Goal: Check status: Check status

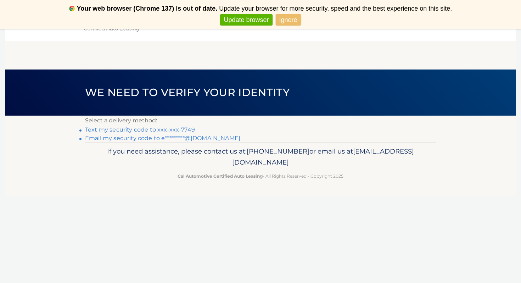
click at [183, 128] on link "Text my security code to xxx-xxx-7749" at bounding box center [140, 129] width 110 height 7
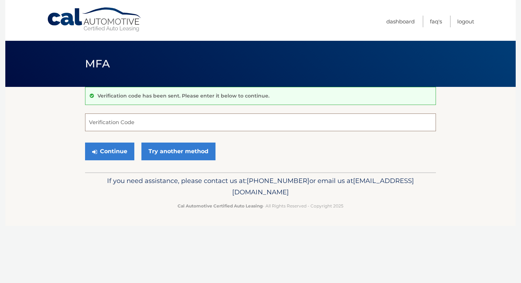
click at [277, 116] on input "Verification Code" at bounding box center [260, 123] width 351 height 18
type input "792641"
click at [85, 143] on button "Continue" at bounding box center [109, 152] width 49 height 18
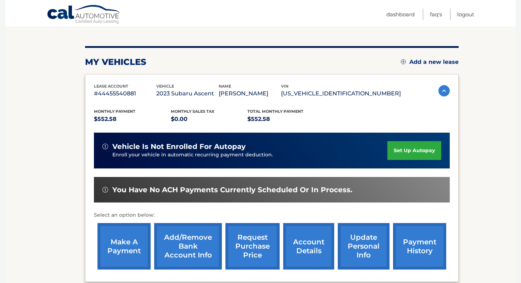
scroll to position [72, 0]
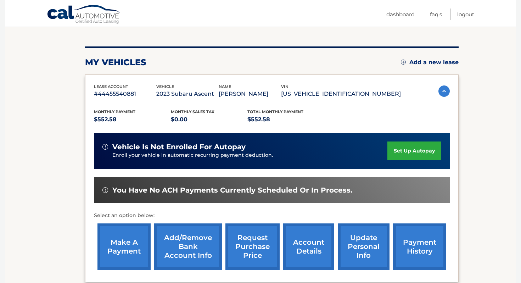
click at [300, 251] on link "account details" at bounding box center [308, 246] width 51 height 46
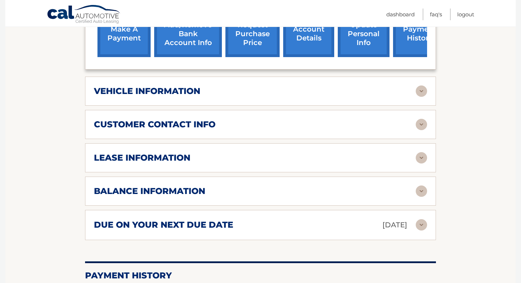
scroll to position [303, 0]
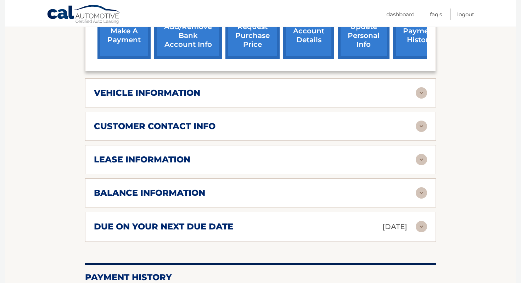
click at [165, 188] on h2 "balance information" at bounding box center [149, 193] width 111 height 11
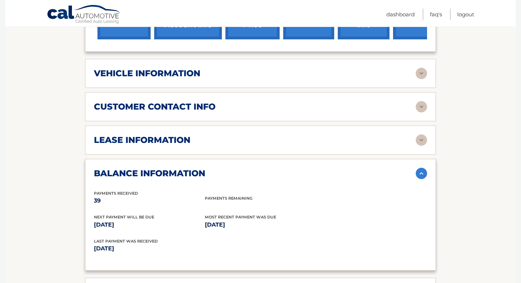
scroll to position [326, 0]
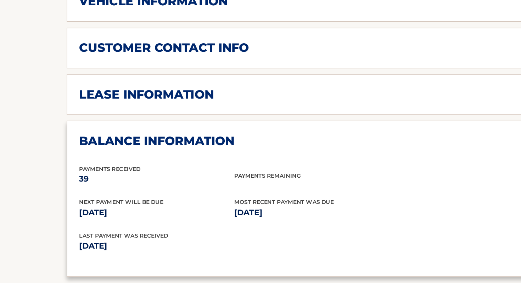
click at [155, 134] on div "lease information Contract Start Date Jan 16, 2023 Term 39 Maturity Date Apr 16…" at bounding box center [260, 136] width 351 height 29
click at [155, 131] on h2 "lease information" at bounding box center [142, 136] width 96 height 11
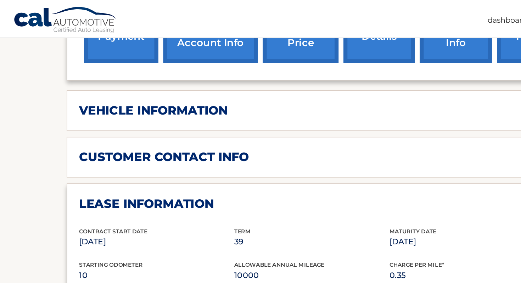
scroll to position [312, 0]
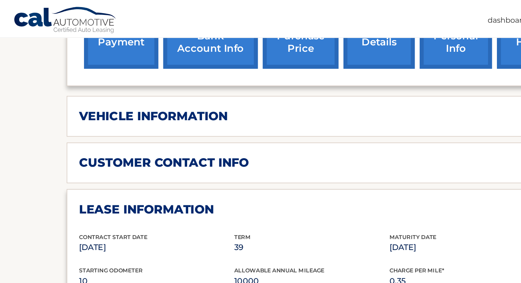
click at [153, 78] on h2 "vehicle information" at bounding box center [147, 83] width 106 height 11
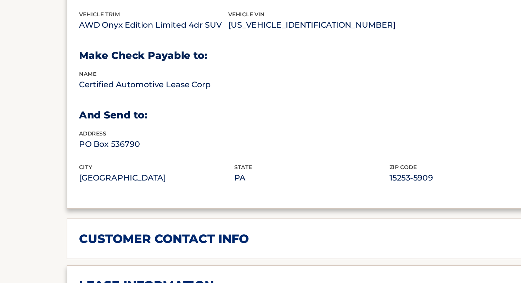
scroll to position [350, 0]
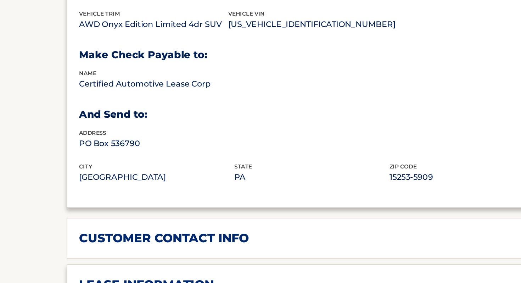
click at [138, 245] on h2 "customer contact info" at bounding box center [155, 250] width 122 height 11
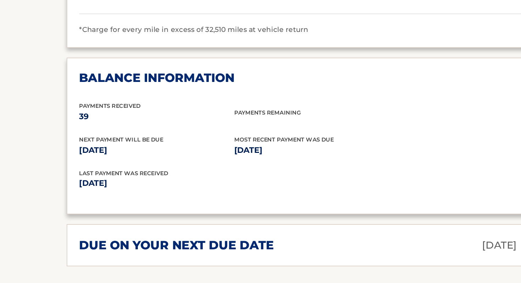
scroll to position [837, 0]
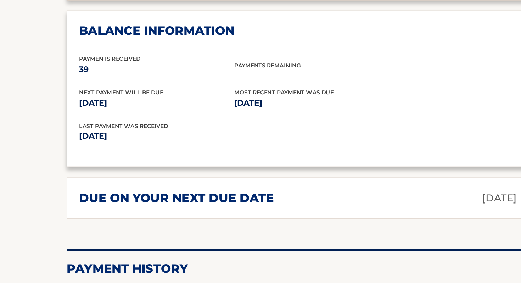
click at [152, 216] on h2 "due on your next due date" at bounding box center [163, 221] width 139 height 11
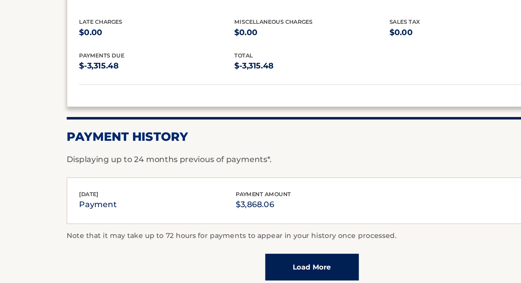
scroll to position [986, 0]
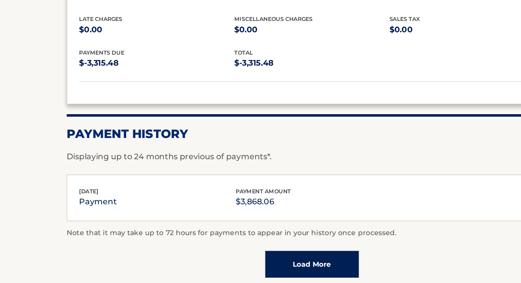
click at [244, 259] on link "Load More" at bounding box center [260, 268] width 67 height 19
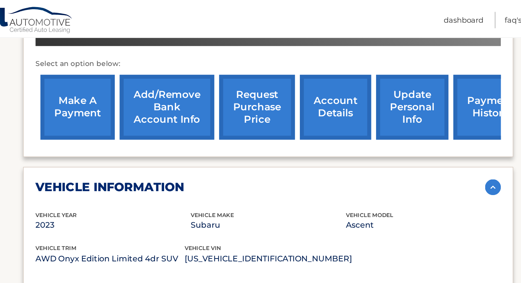
scroll to position [260, 0]
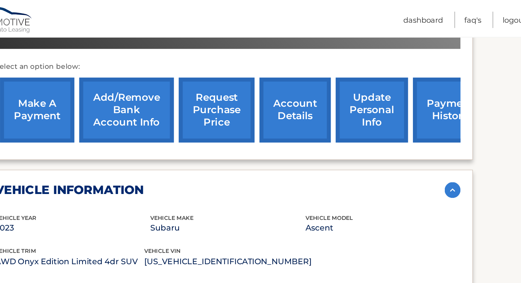
click at [297, 71] on link "account details" at bounding box center [308, 79] width 51 height 46
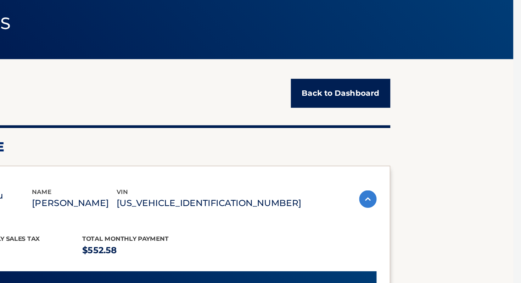
click at [391, 110] on link "Back to Dashboard" at bounding box center [404, 109] width 65 height 19
click at [390, 109] on link "Back to Dashboard" at bounding box center [404, 109] width 65 height 19
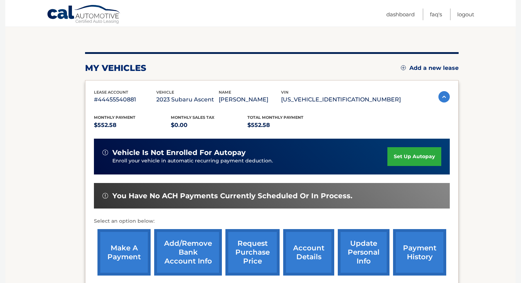
scroll to position [68, 0]
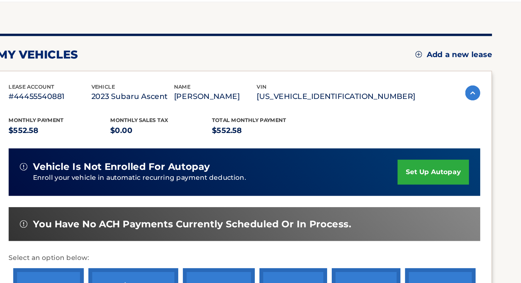
click at [445, 93] on img at bounding box center [444, 95] width 11 height 11
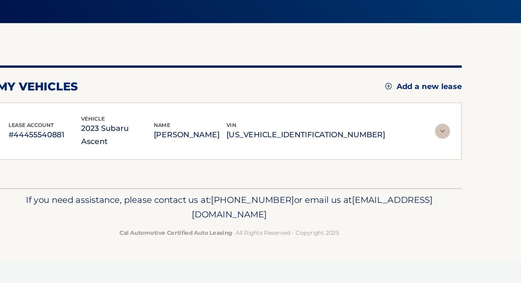
click at [424, 163] on img at bounding box center [421, 168] width 11 height 11
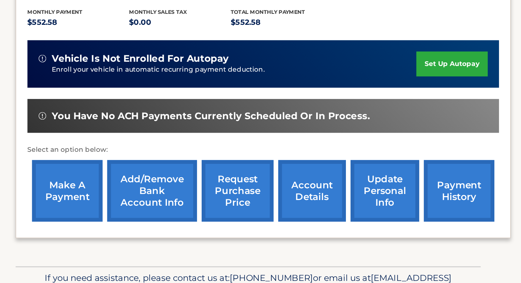
scroll to position [114, 0]
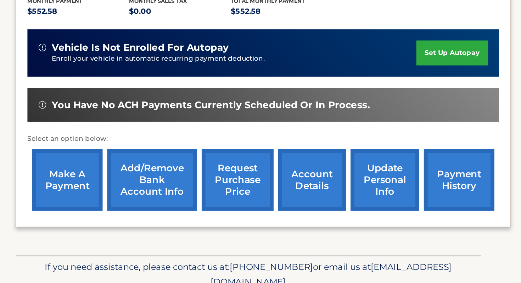
click at [308, 201] on link "account details" at bounding box center [308, 205] width 51 height 46
click at [306, 206] on link "account details" at bounding box center [308, 205] width 51 height 46
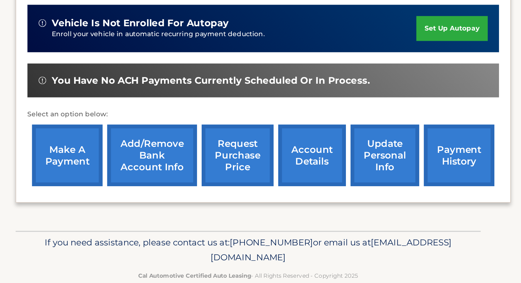
scroll to position [146, 0]
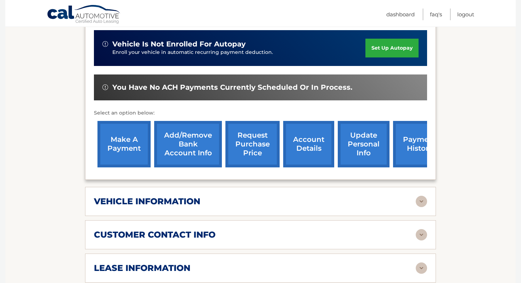
scroll to position [195, 0]
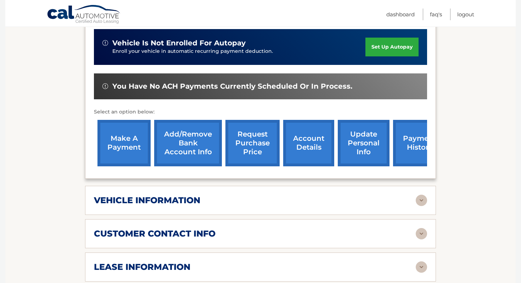
click at [203, 195] on div "vehicle information" at bounding box center [255, 200] width 322 height 11
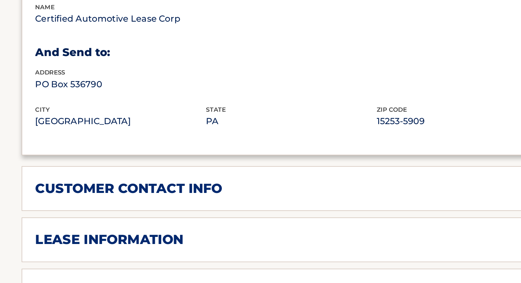
scroll to position [388, 0]
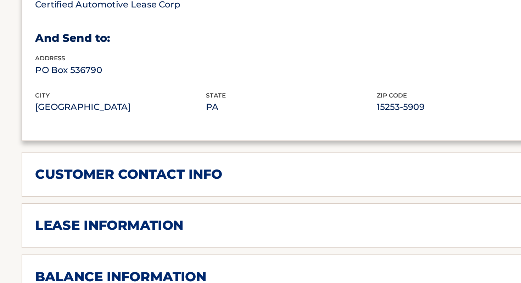
click at [203, 210] on div "customer contact info full name ELAYNE LITTERELLO street address 22 SPRUCEWOOD …" at bounding box center [260, 212] width 351 height 29
click at [203, 207] on h2 "customer contact info" at bounding box center [155, 212] width 122 height 11
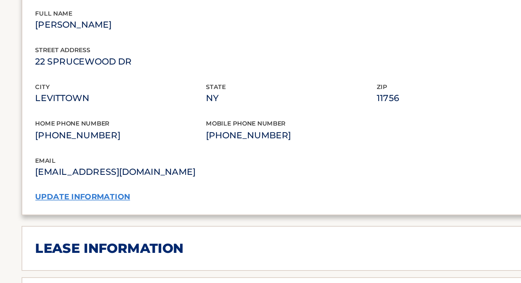
scroll to position [513, 0]
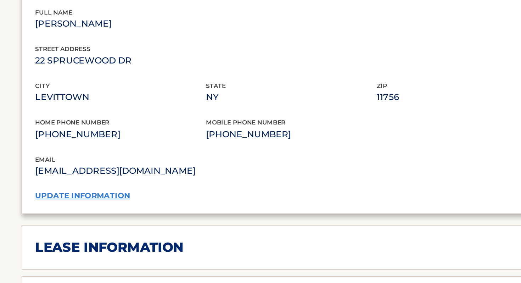
click at [152, 254] on h2 "lease information" at bounding box center [142, 259] width 96 height 11
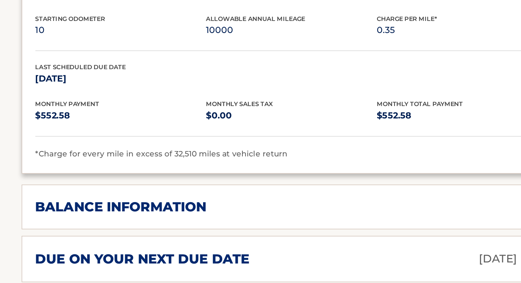
scroll to position [708, 0]
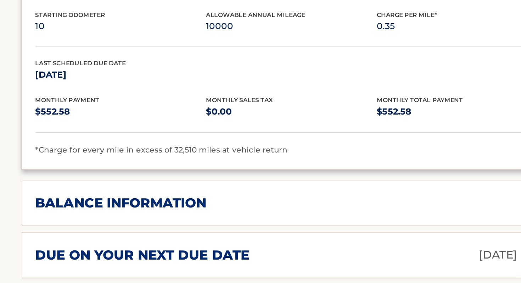
click at [195, 226] on h2 "balance information" at bounding box center [149, 231] width 111 height 11
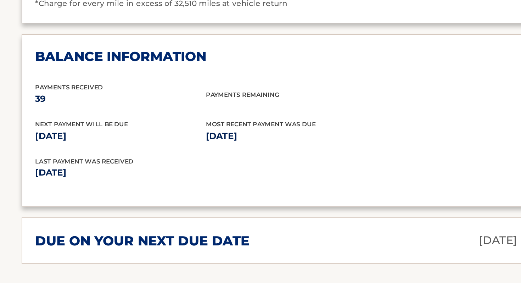
scroll to position [813, 0]
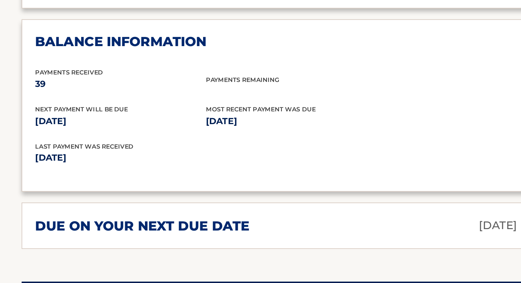
click at [142, 240] on h2 "due on your next due date" at bounding box center [163, 245] width 139 height 11
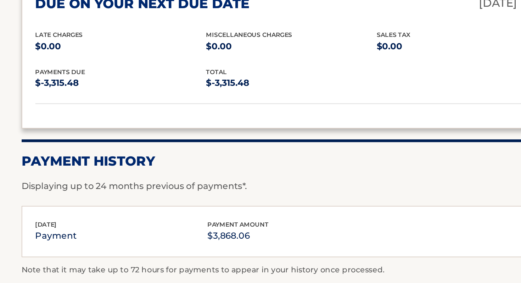
scroll to position [960, 0]
